Goal: Register for event/course

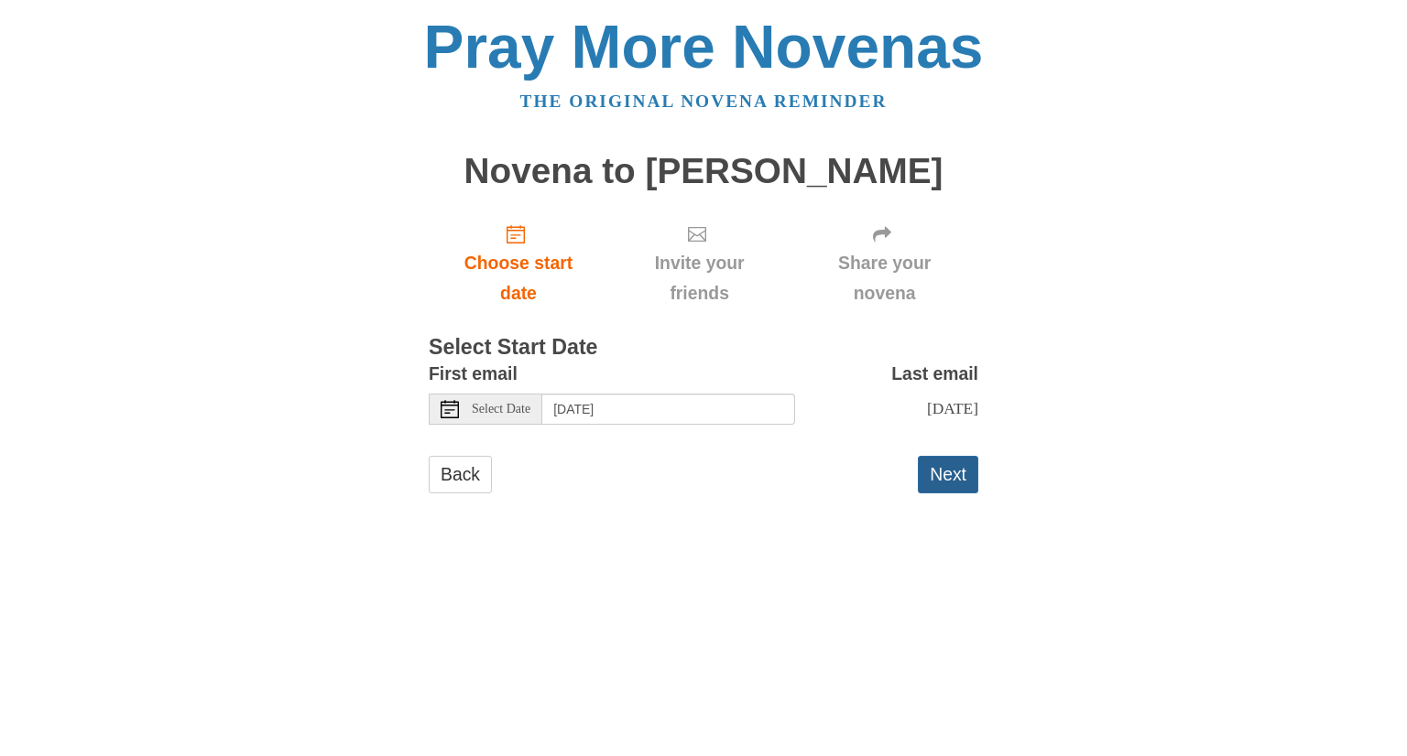
click at [939, 479] on button "Next" at bounding box center [948, 475] width 60 height 38
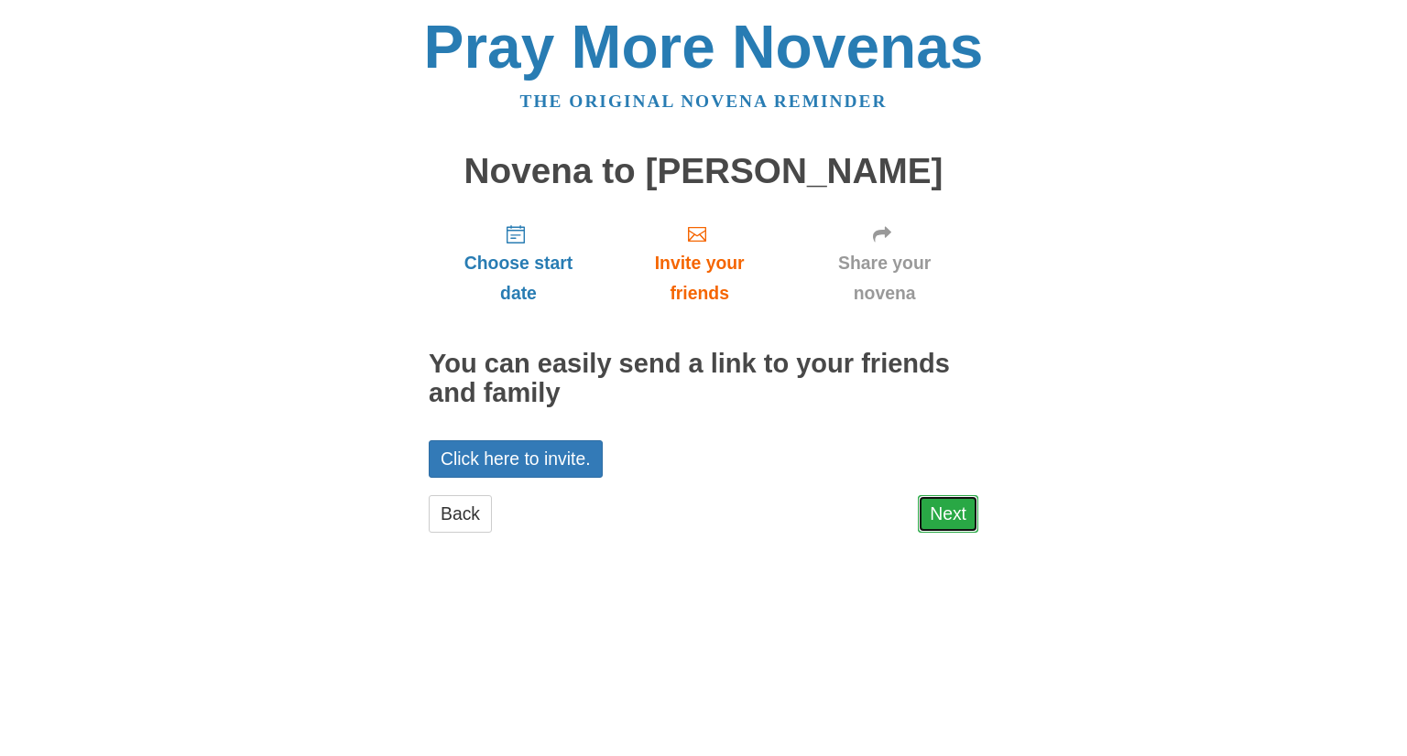
click at [942, 522] on link "Next" at bounding box center [948, 514] width 60 height 38
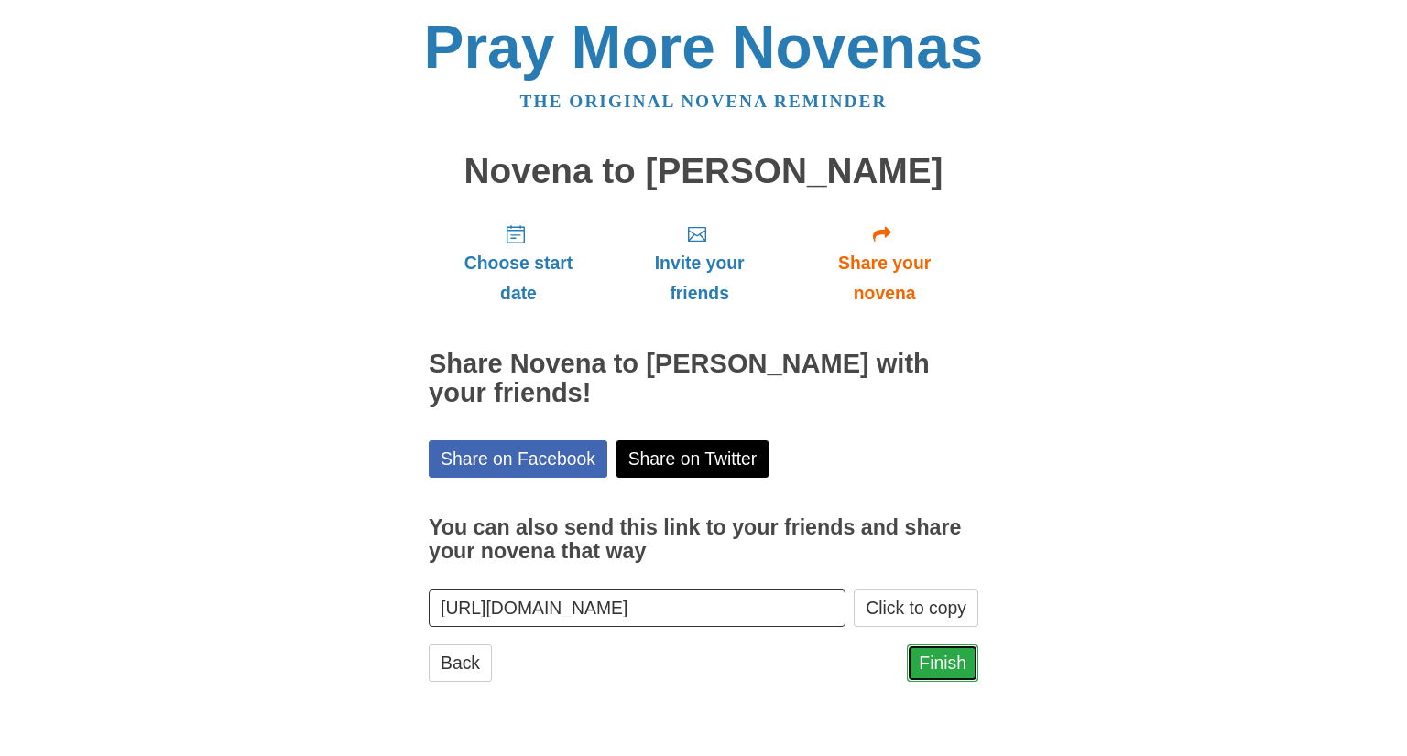
click at [940, 648] on link "Finish" at bounding box center [942, 664] width 71 height 38
